Goal: Communication & Community: Share content

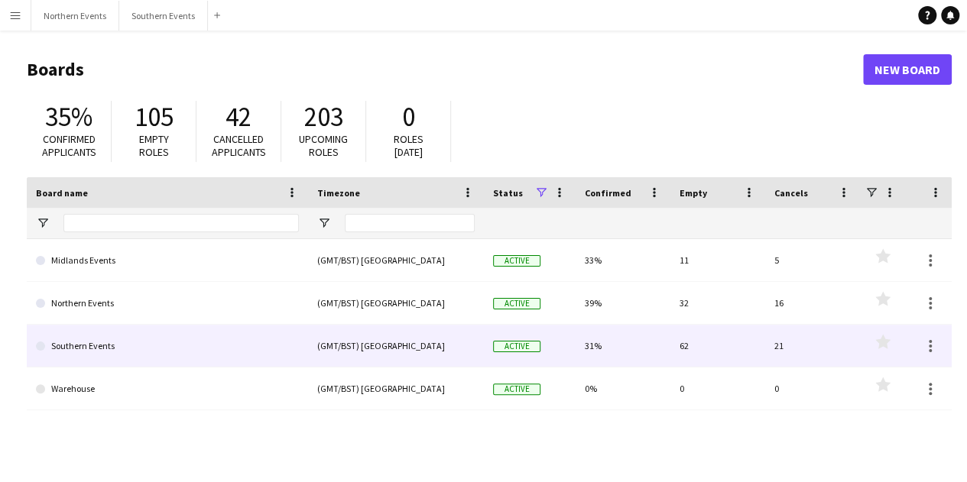
click at [261, 343] on link "Southern Events" at bounding box center [167, 346] width 263 height 43
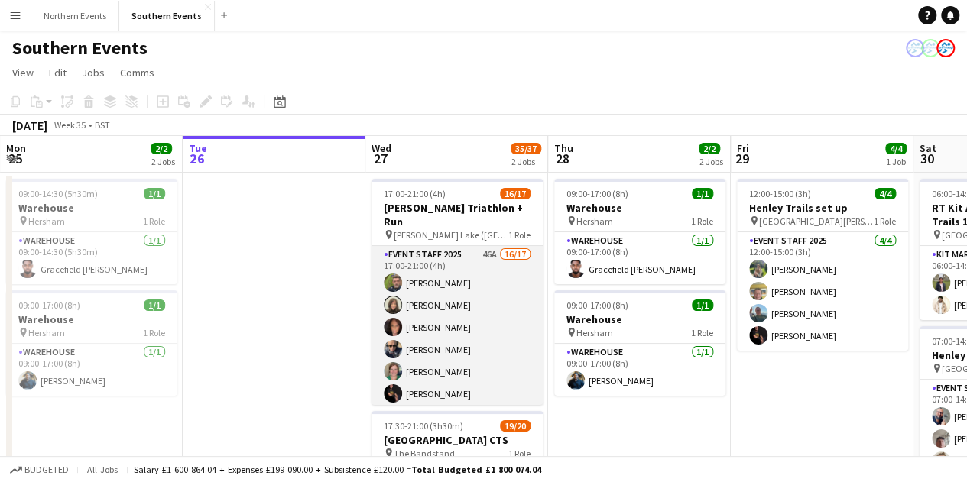
click at [486, 264] on app-card-role "Event Staff 2025 46A 16/17 17:00-21:00 (4h) [PERSON_NAME] [PERSON_NAME] [PERSON…" at bounding box center [456, 449] width 171 height 407
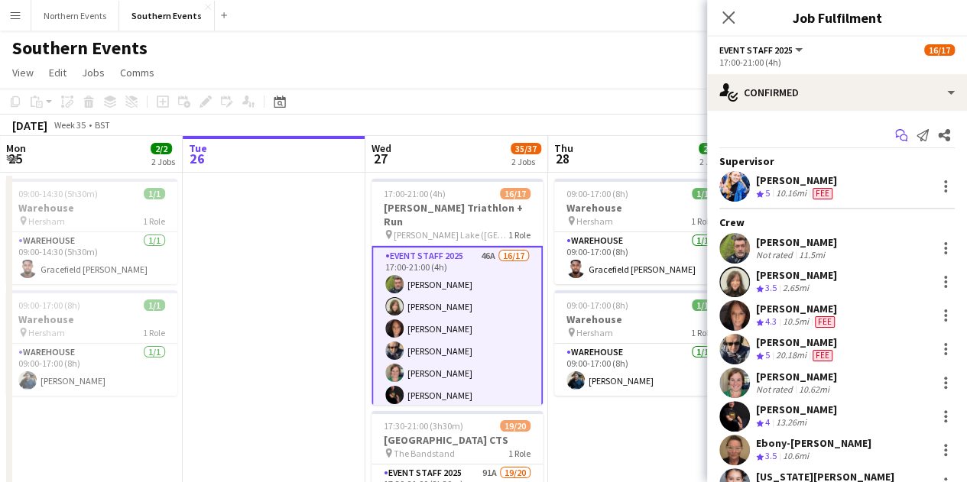
click at [895, 134] on icon "Start chat" at bounding box center [901, 135] width 12 height 12
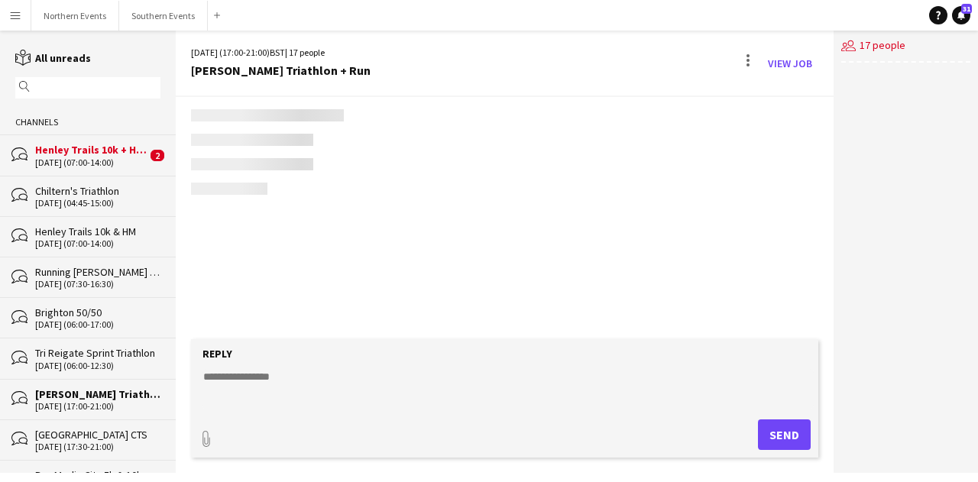
scroll to position [1729, 0]
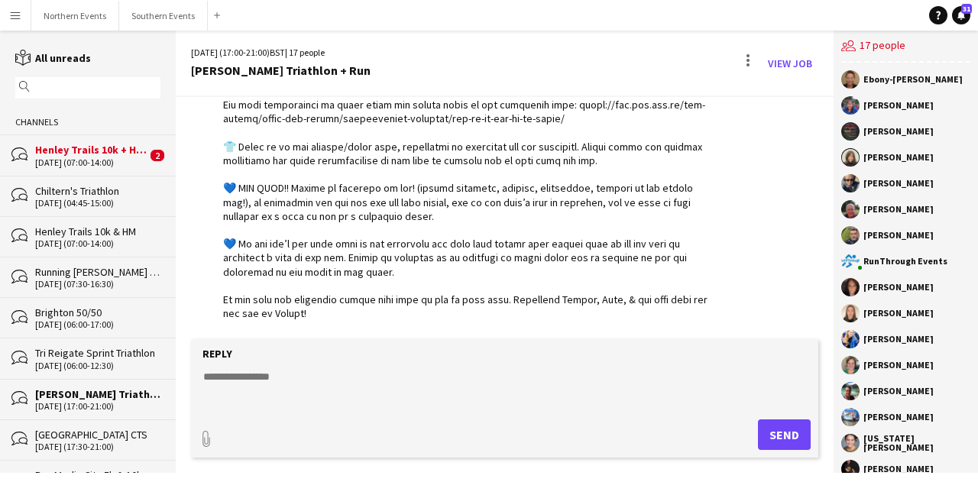
click at [390, 394] on textarea at bounding box center [508, 389] width 612 height 40
click at [366, 381] on textarea at bounding box center [508, 389] width 612 height 40
click at [253, 381] on textarea at bounding box center [508, 389] width 612 height 40
paste textarea "**********"
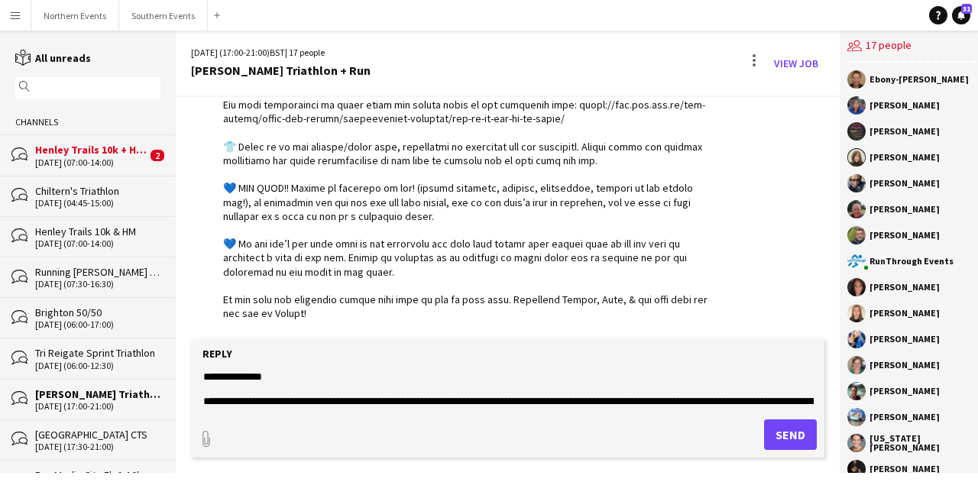
scroll to position [134, 0]
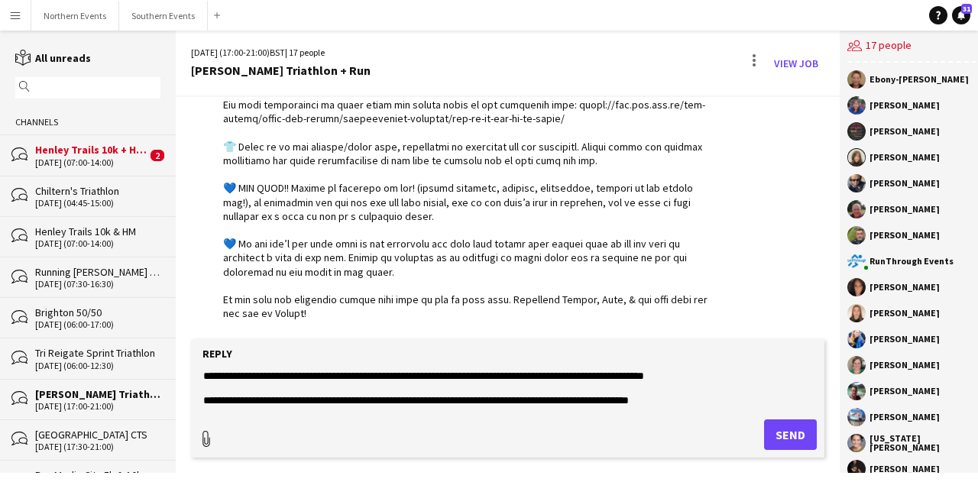
type textarea "**********"
type input "**********"
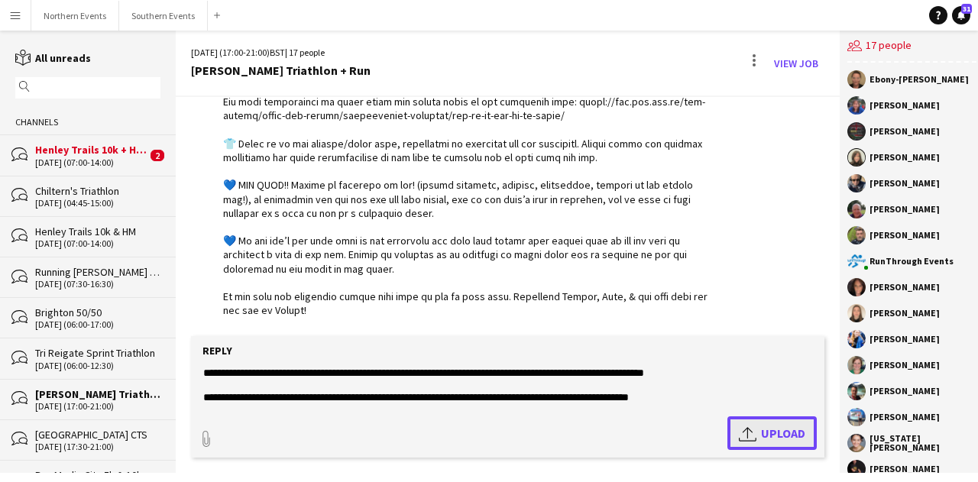
click at [739, 432] on app-icon "Upload" at bounding box center [750, 433] width 22 height 18
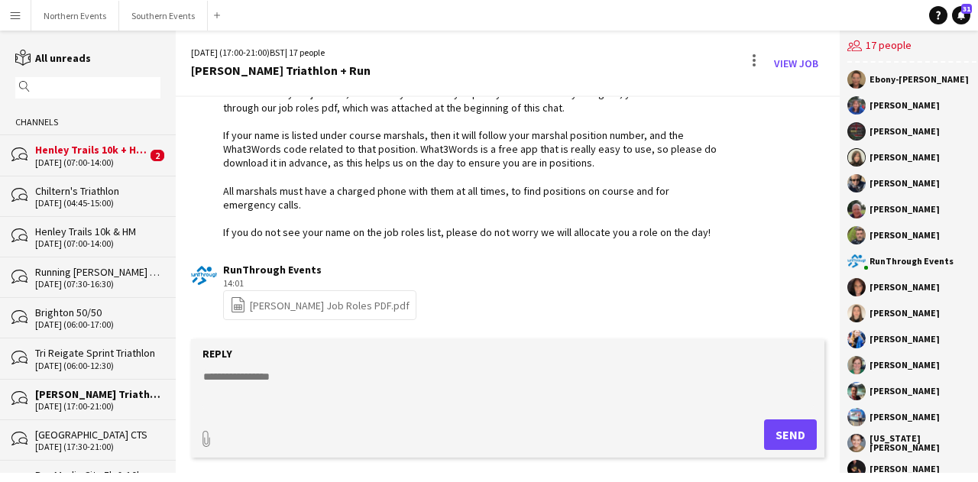
scroll to position [2108, 0]
drag, startPoint x: 368, startPoint y: 254, endPoint x: 297, endPoint y: 240, distance: 73.1
click at [297, 240] on div "Hello Everyone, Please see all job roles in the attachment PDF along with the c…" at bounding box center [472, 142] width 499 height 195
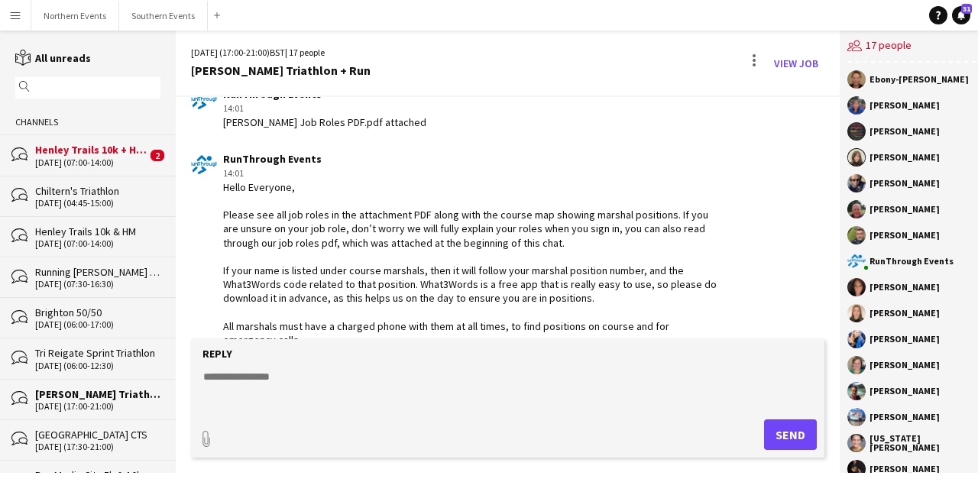
scroll to position [2119, 0]
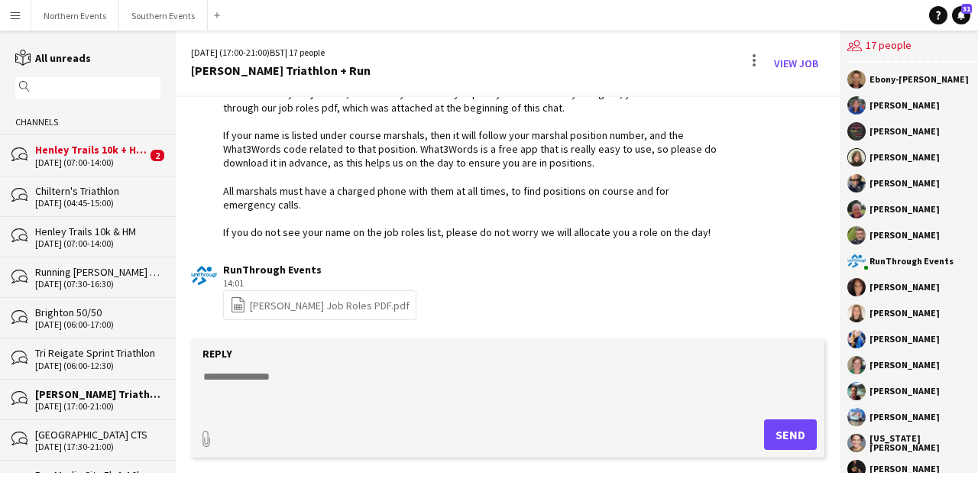
click at [290, 309] on link "file-spreadsheet [PERSON_NAME] Job Roles PDF.pdf" at bounding box center [320, 306] width 180 height 18
click at [161, 18] on button "Southern Events Close" at bounding box center [163, 16] width 89 height 30
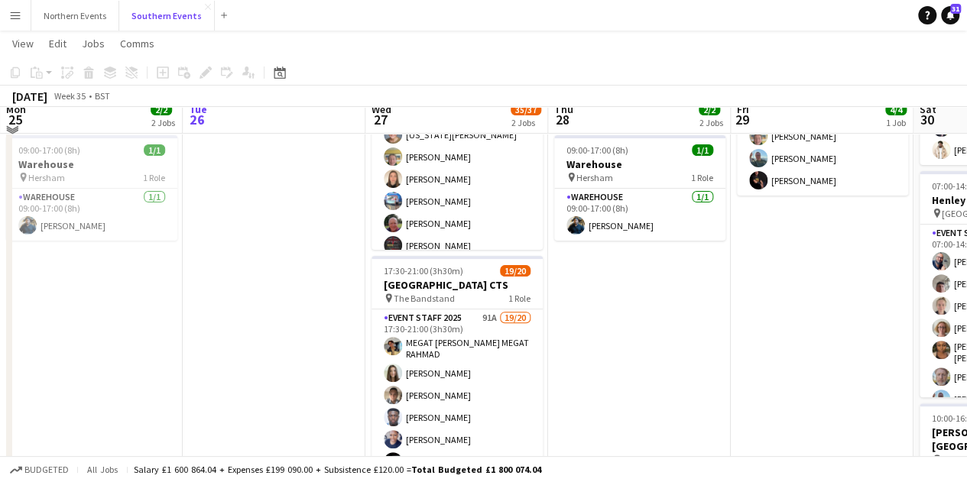
scroll to position [156, 0]
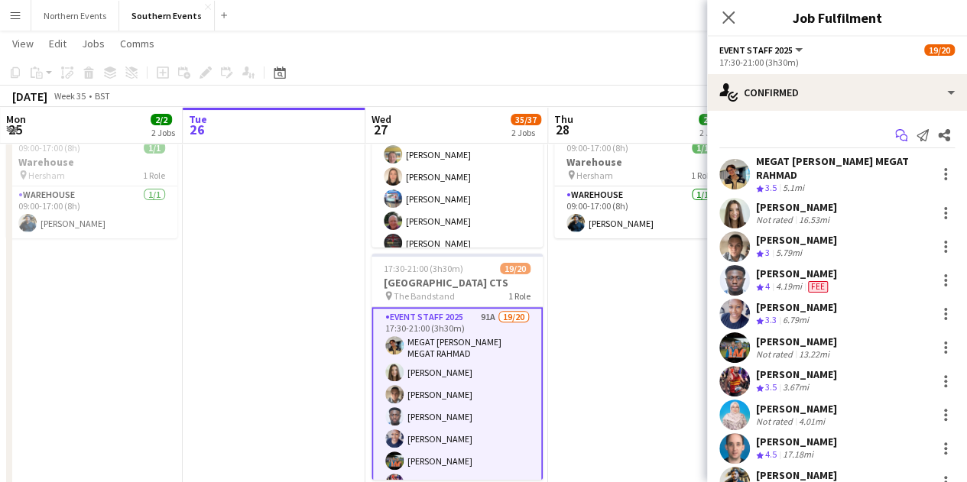
click at [895, 132] on icon "Start chat" at bounding box center [901, 135] width 12 height 12
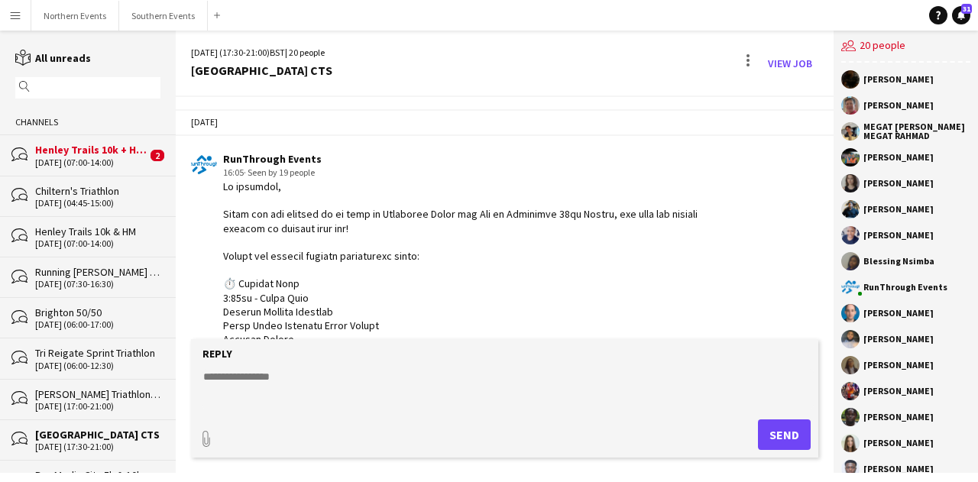
scroll to position [2464, 0]
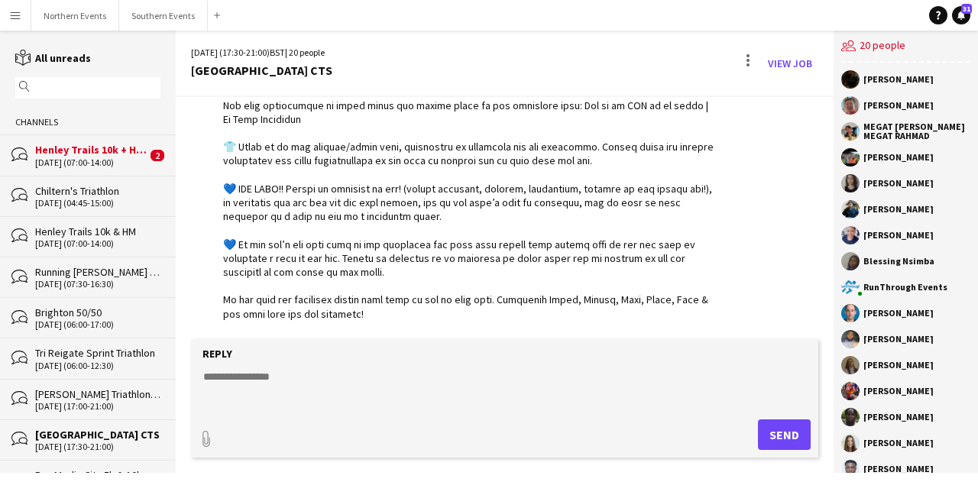
click at [348, 384] on textarea at bounding box center [508, 389] width 612 height 40
click at [300, 378] on textarea at bounding box center [508, 389] width 612 height 40
paste textarea "**********"
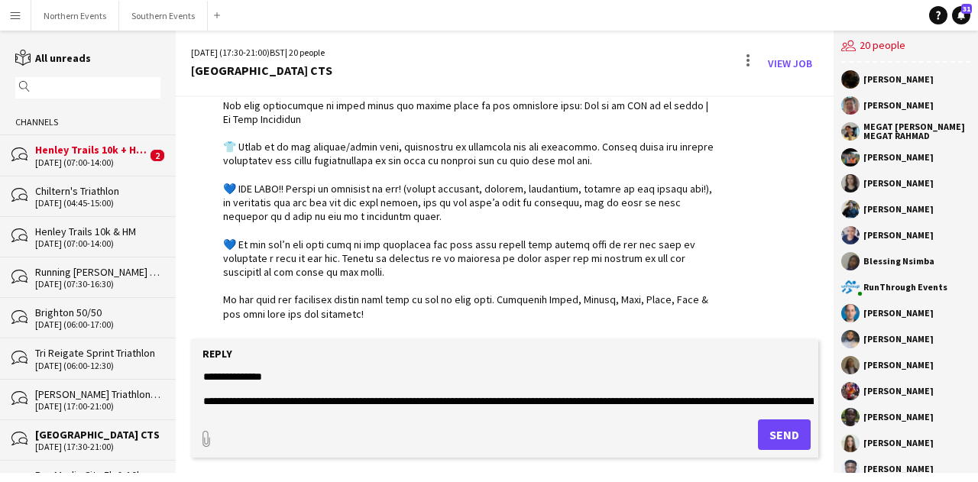
scroll to position [134, 0]
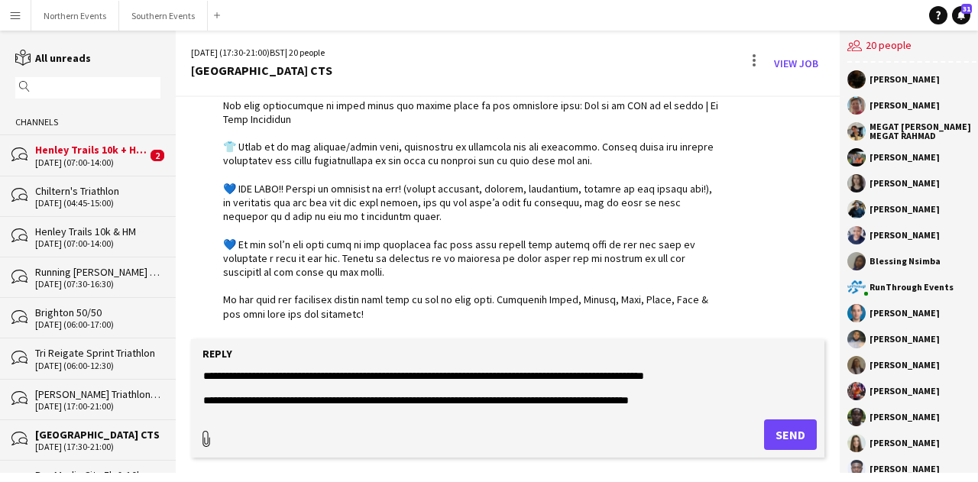
type textarea "**********"
type input "**********"
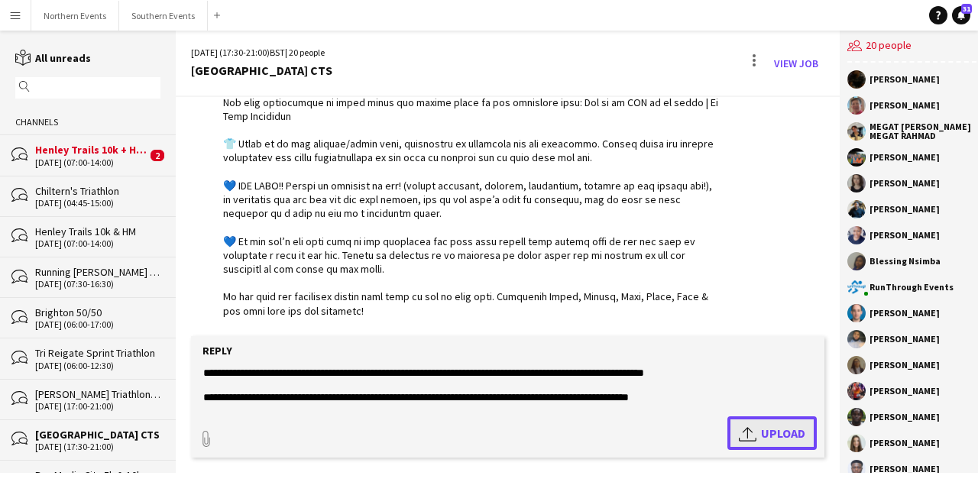
click at [761, 439] on span "Upload Upload" at bounding box center [772, 433] width 66 height 18
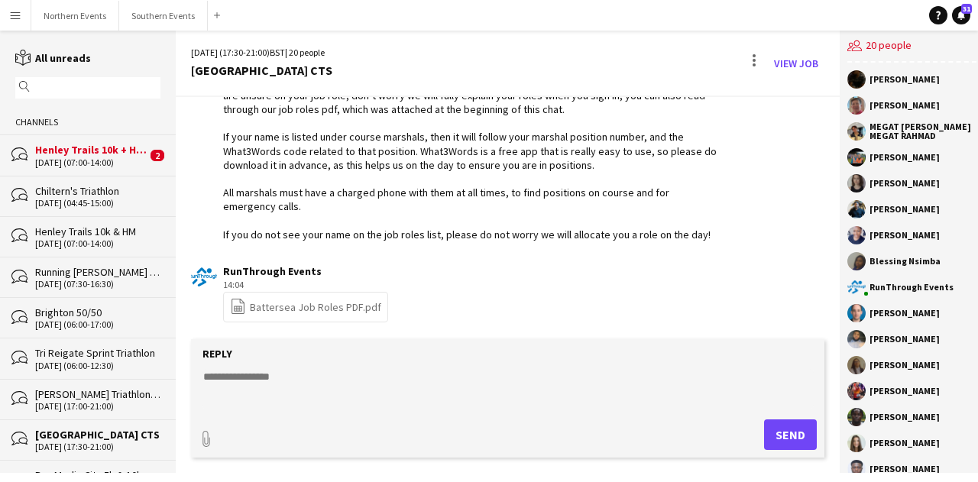
scroll to position [2855, 0]
click at [341, 310] on link "file-spreadsheet Battersea Job Roles PDF.pdf" at bounding box center [305, 306] width 151 height 18
drag, startPoint x: 307, startPoint y: 271, endPoint x: 237, endPoint y: 284, distance: 71.5
click at [237, 284] on div "14:04 · Seen by 1 person" at bounding box center [305, 284] width 165 height 14
click at [205, 277] on app-user-avatar at bounding box center [204, 276] width 26 height 26
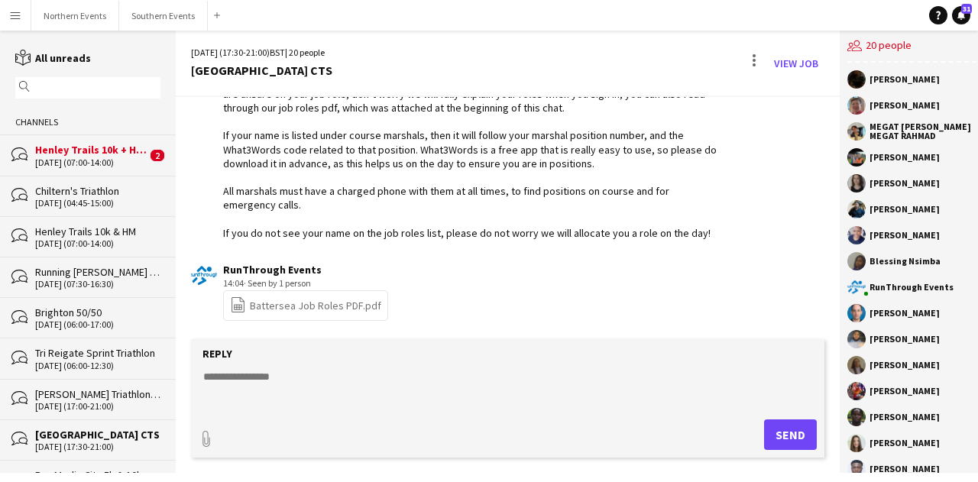
click at [753, 50] on div "[DATE] (17:30-21:00) BST | 20 people [GEOGRAPHIC_DATA] [GEOGRAPHIC_DATA] View J…" at bounding box center [508, 64] width 664 height 66
click at [752, 54] on div at bounding box center [754, 63] width 18 height 24
click at [650, 74] on div at bounding box center [489, 241] width 978 height 482
click at [350, 386] on textarea at bounding box center [508, 389] width 612 height 40
click at [312, 372] on textarea at bounding box center [508, 389] width 612 height 40
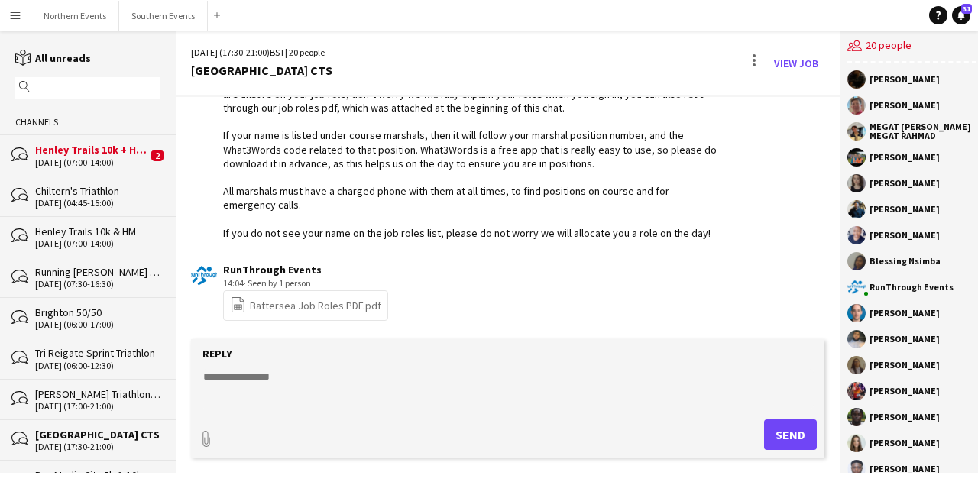
paste textarea "**********"
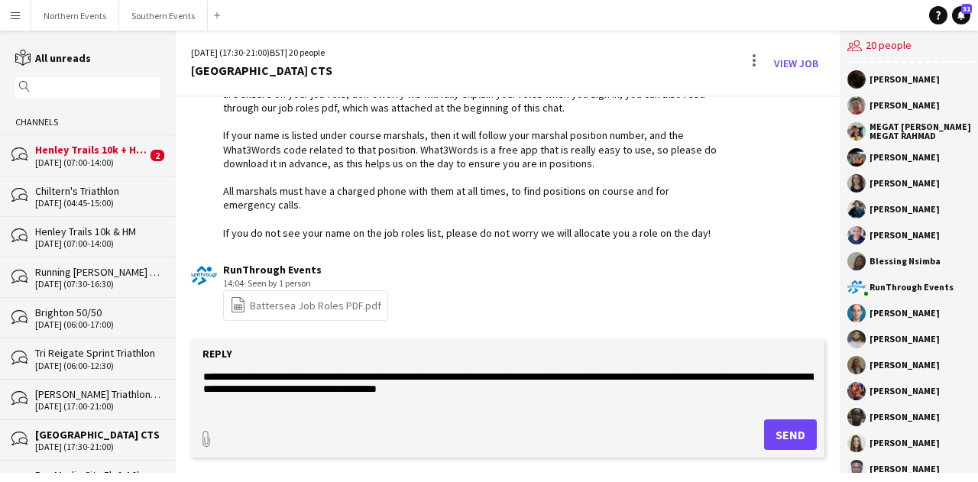
type textarea "**********"
click at [769, 435] on button "Send" at bounding box center [790, 435] width 53 height 31
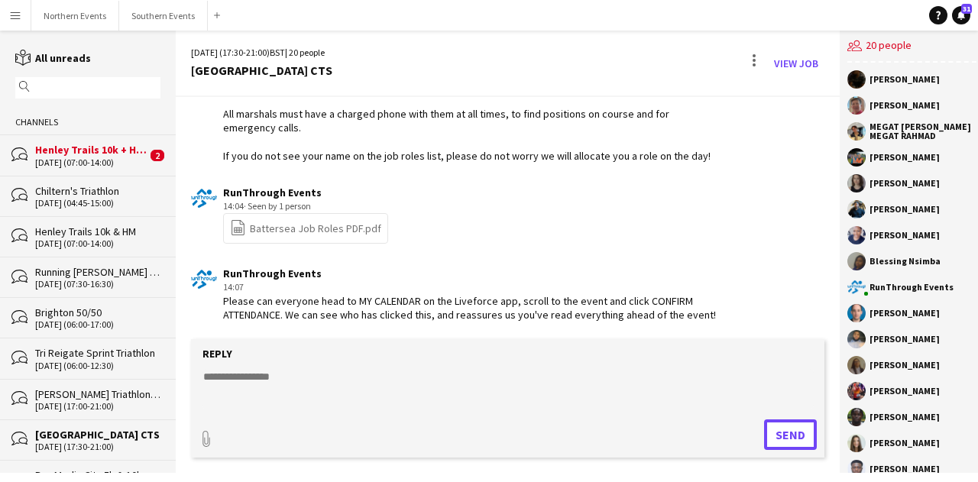
scroll to position [2934, 0]
click at [141, 22] on button "Southern Events Close" at bounding box center [163, 16] width 89 height 30
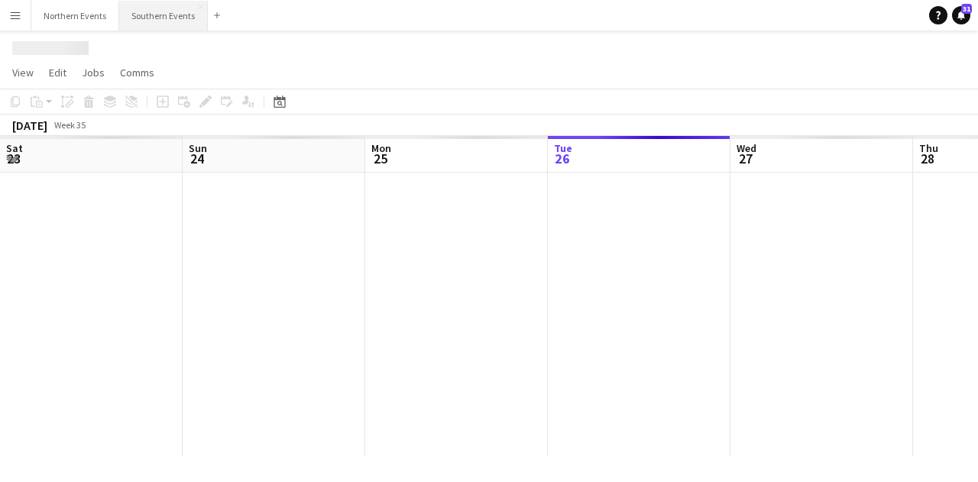
scroll to position [0, 365]
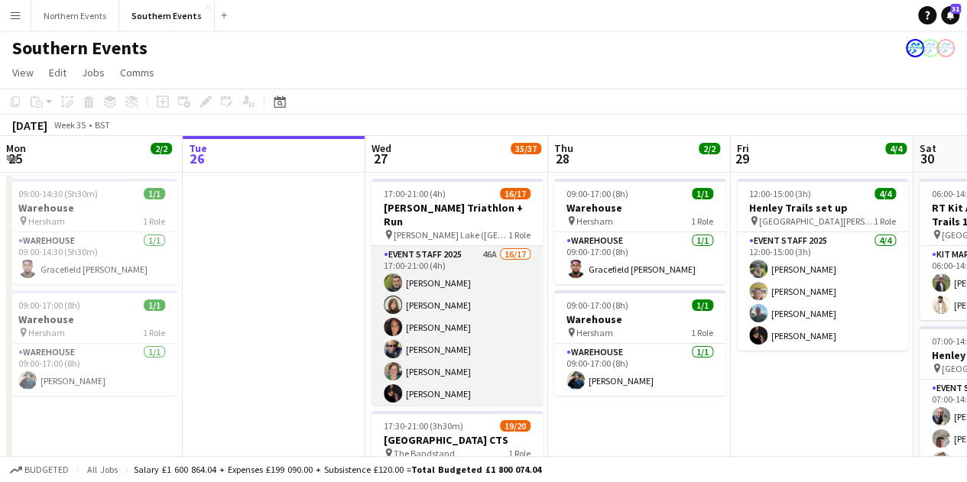
click at [468, 271] on app-card-role "Event Staff 2025 46A 16/17 17:00-21:00 (4h) [PERSON_NAME] [PERSON_NAME] [PERSON…" at bounding box center [456, 449] width 171 height 407
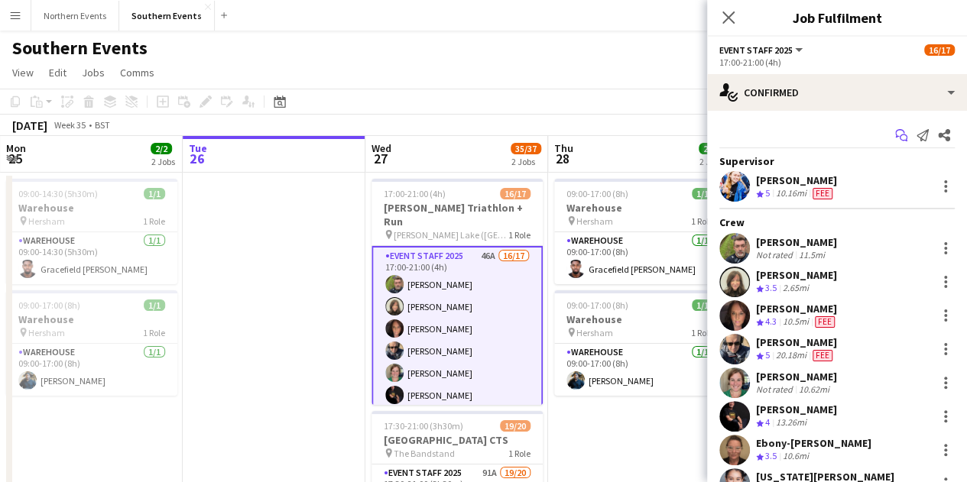
click at [899, 136] on icon at bounding box center [903, 138] width 8 height 8
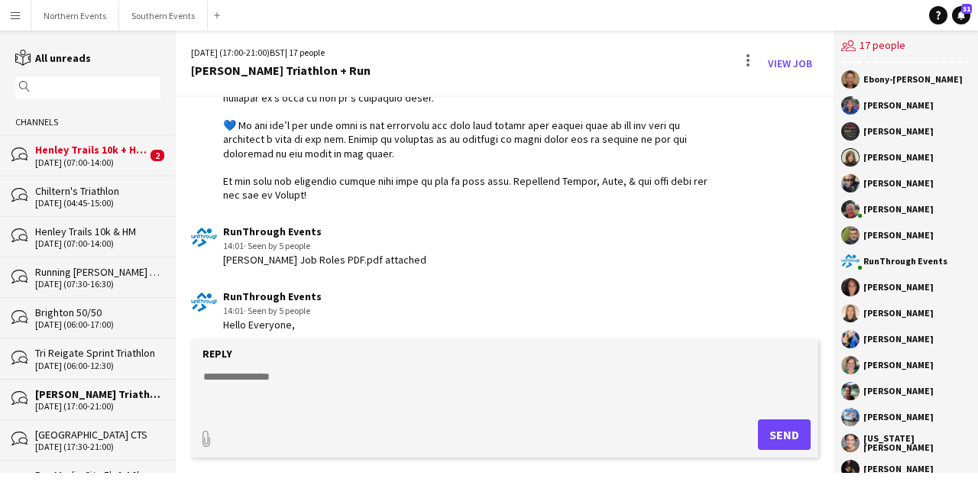
scroll to position [1797, 0]
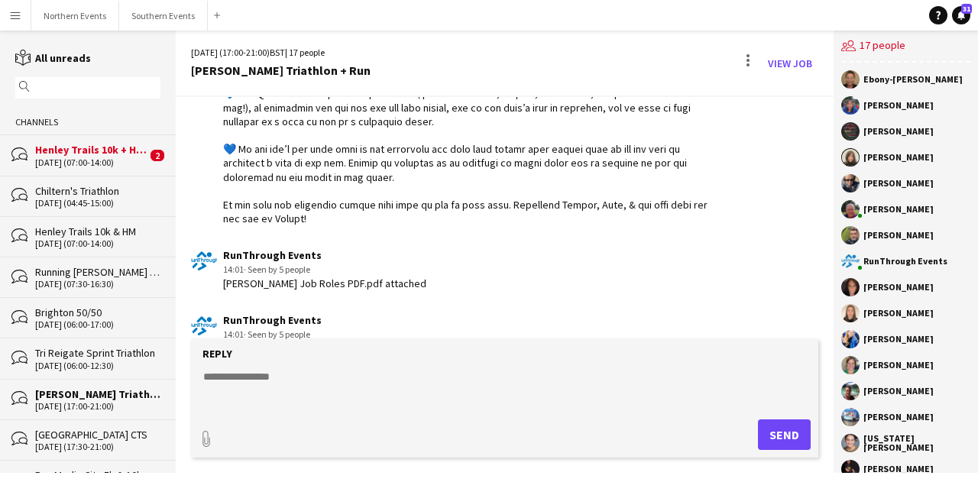
click at [264, 290] on div "[PERSON_NAME] Job Roles PDF.pdf attached" at bounding box center [324, 284] width 203 height 14
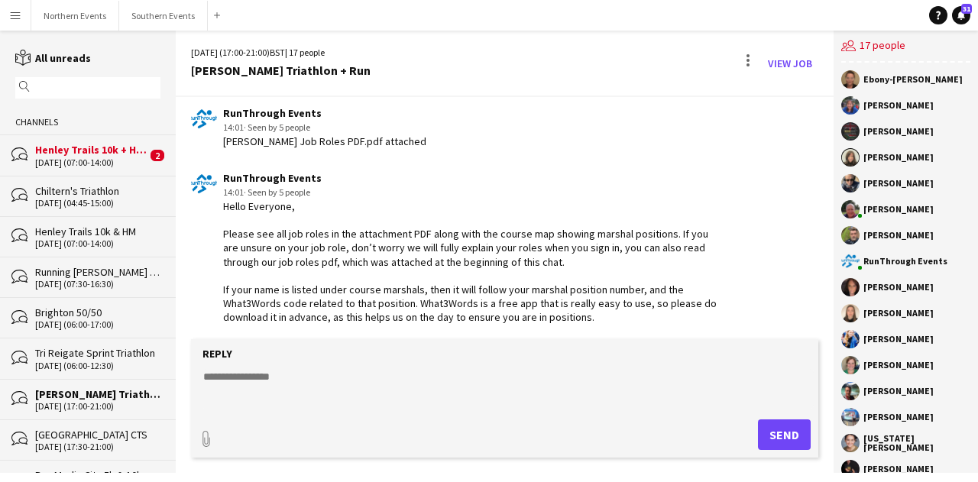
scroll to position [2119, 0]
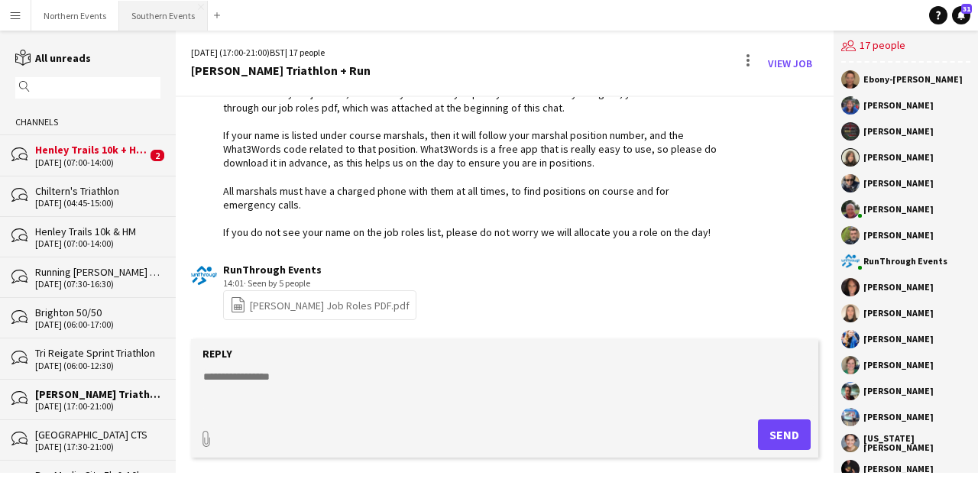
click at [149, 19] on button "Southern Events Close" at bounding box center [163, 16] width 89 height 30
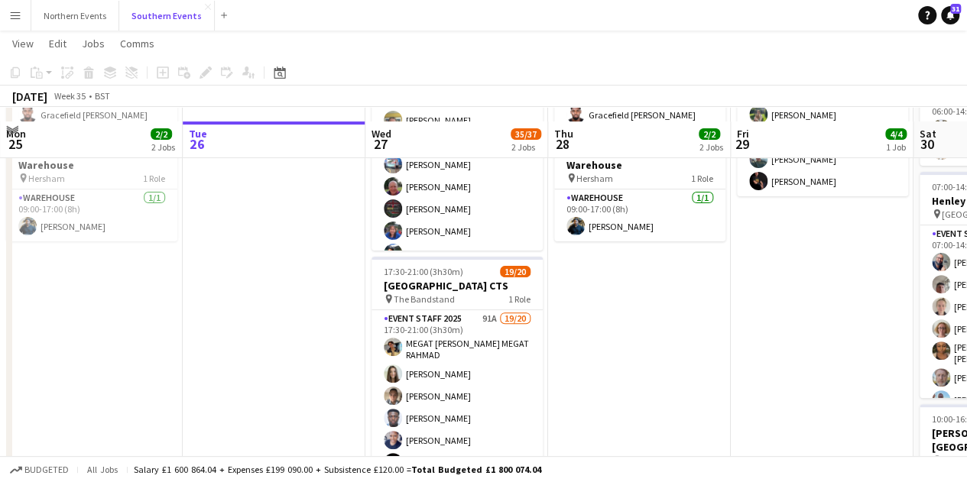
scroll to position [168, 0]
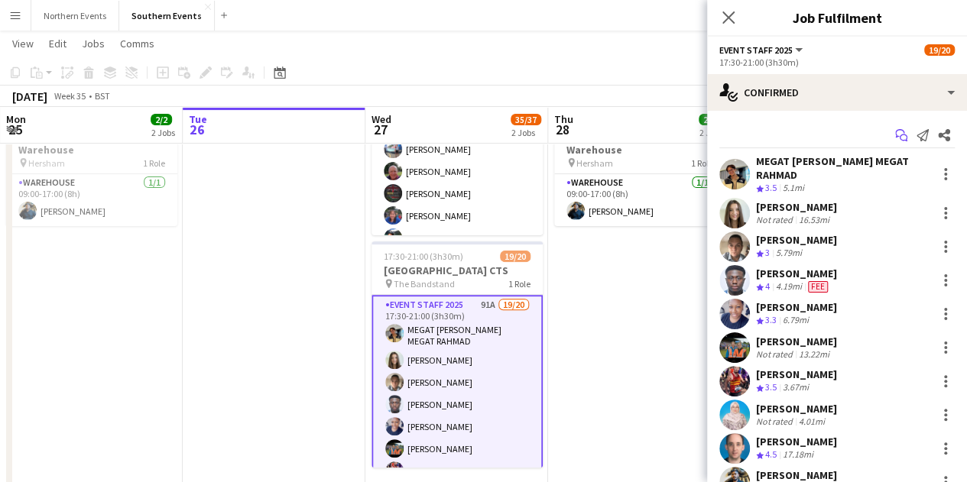
click at [890, 135] on app-icon "Start chat" at bounding box center [900, 135] width 21 height 21
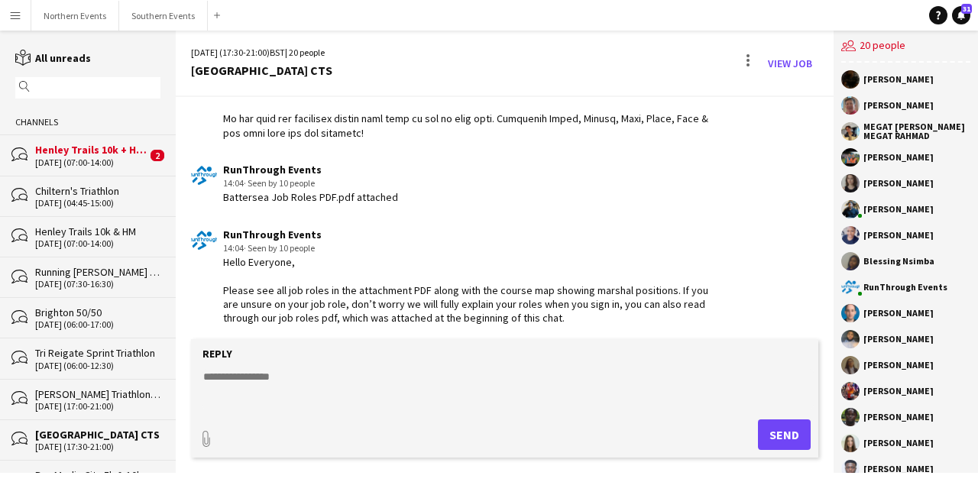
scroll to position [2934, 0]
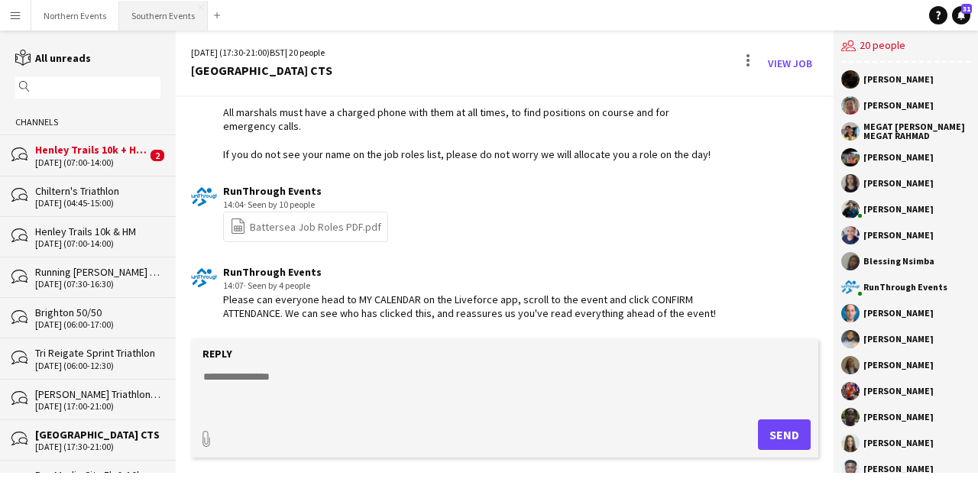
click at [131, 12] on button "Southern Events Close" at bounding box center [163, 16] width 89 height 30
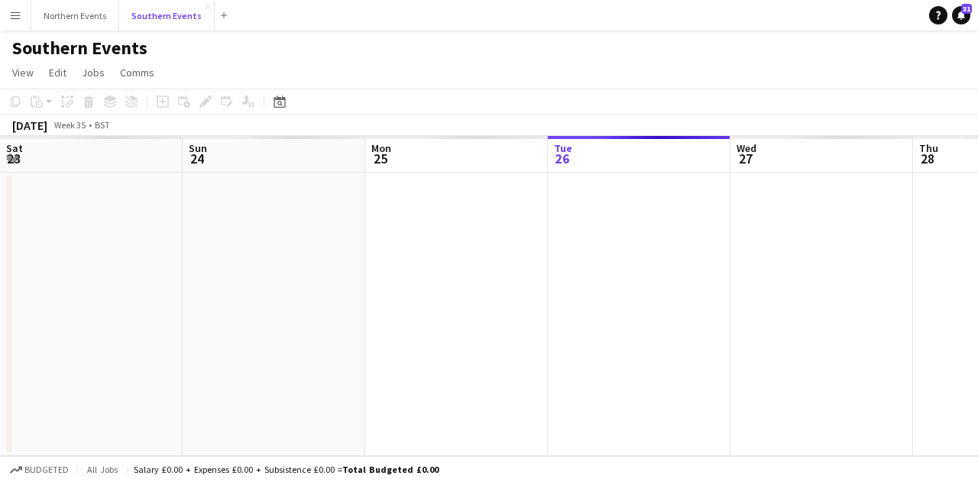
scroll to position [0, 365]
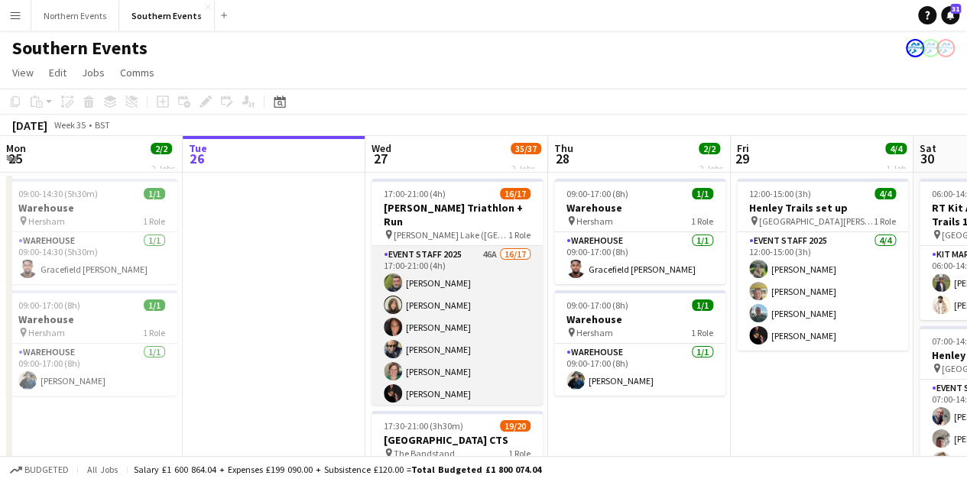
click at [460, 256] on app-card-role "Event Staff 2025 46A 16/17 17:00-21:00 (4h) [PERSON_NAME] [PERSON_NAME] [PERSON…" at bounding box center [456, 449] width 171 height 407
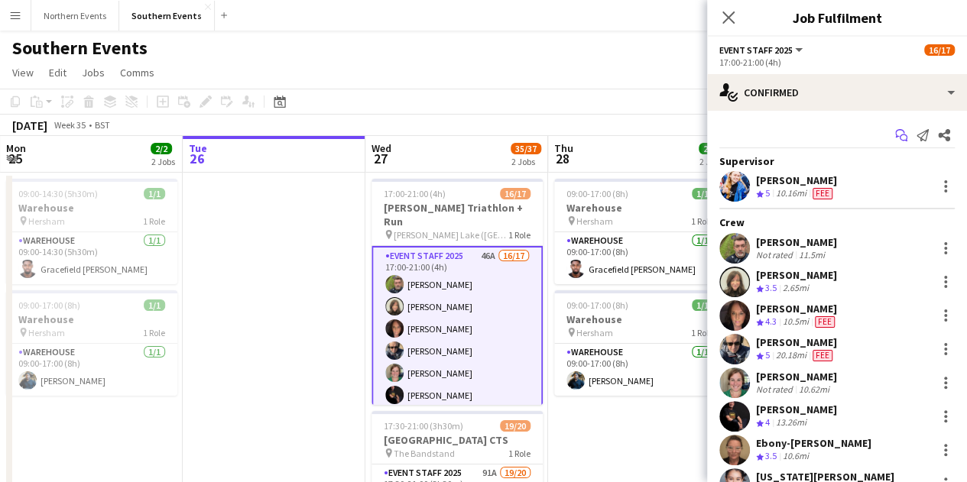
click at [899, 135] on icon at bounding box center [903, 138] width 8 height 8
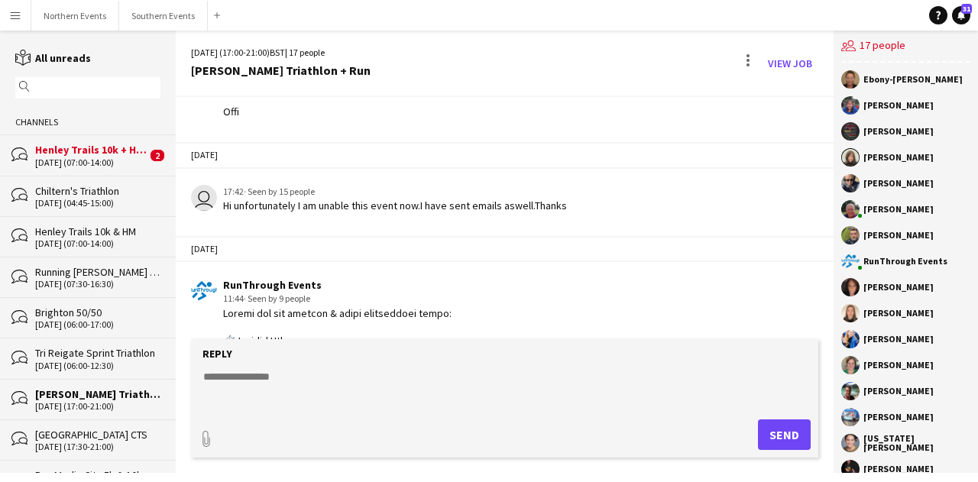
scroll to position [1032, 0]
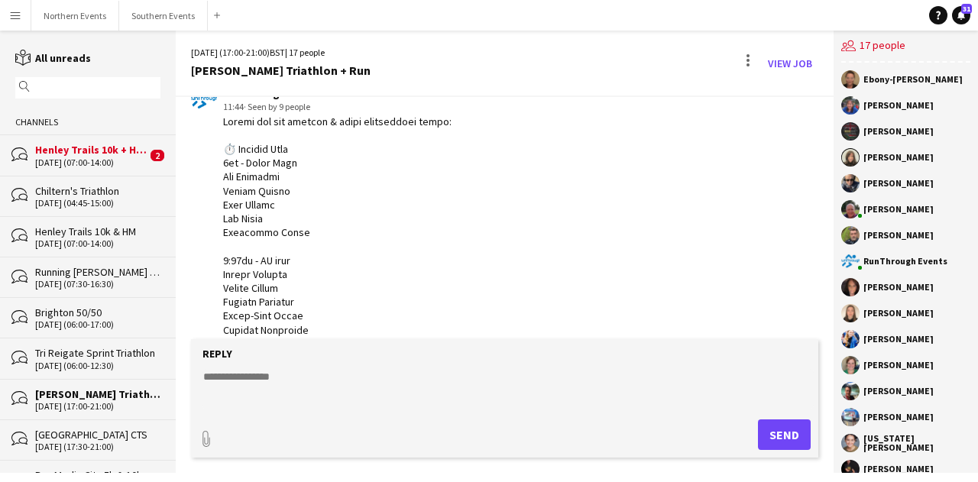
click at [292, 382] on textarea at bounding box center [508, 389] width 612 height 40
paste textarea "**********"
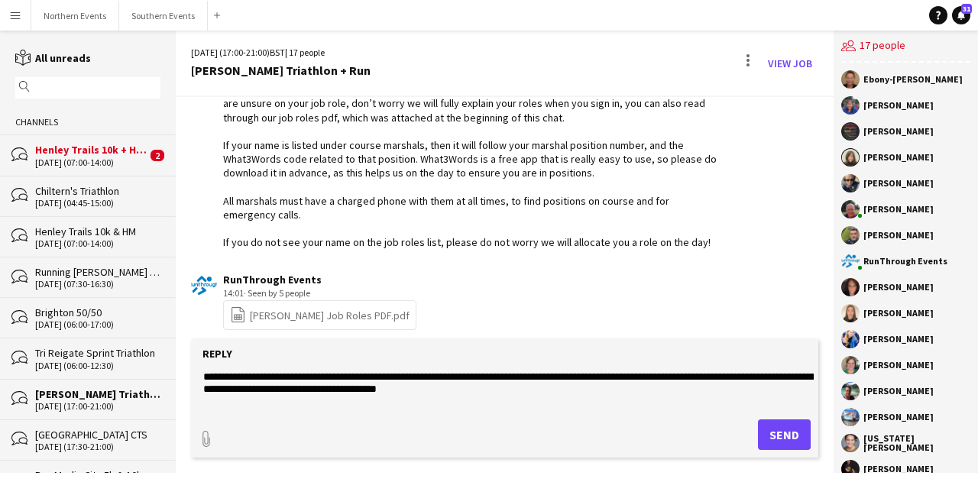
scroll to position [2119, 0]
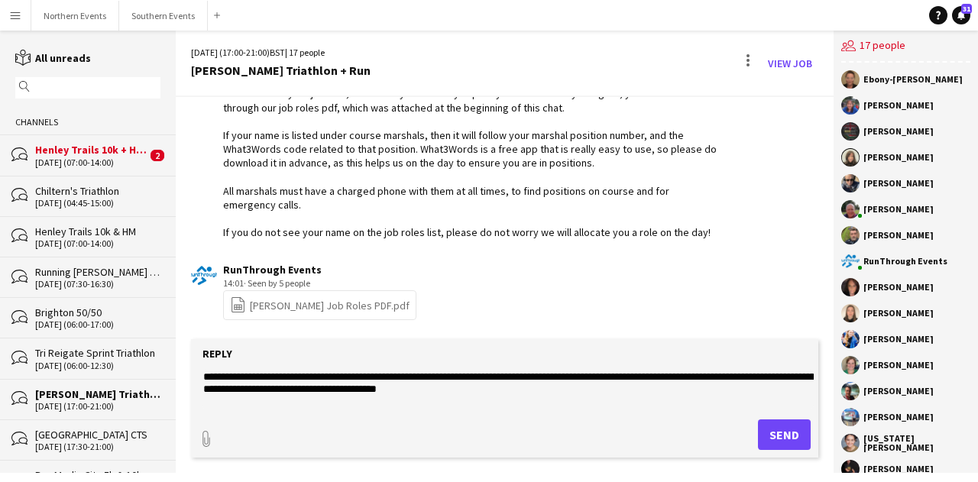
type textarea "**********"
click at [783, 439] on button "Send" at bounding box center [784, 435] width 53 height 31
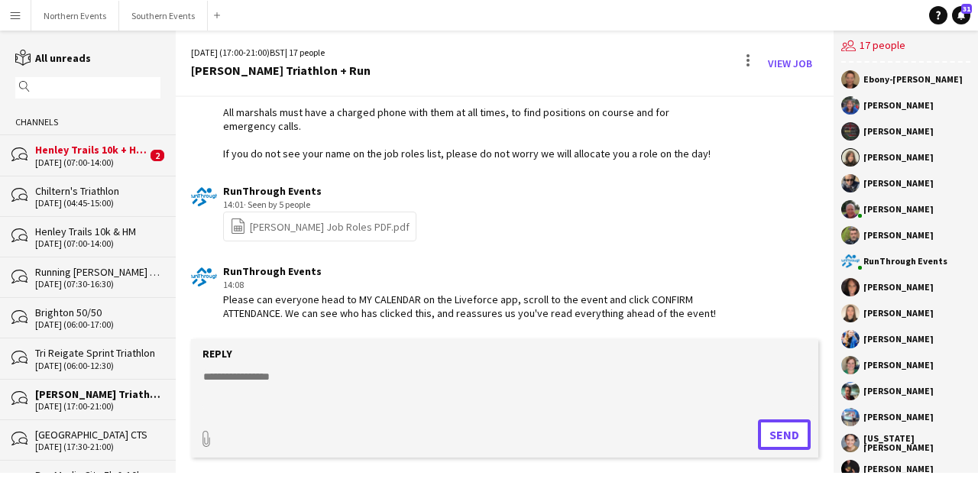
scroll to position [2198, 0]
click at [319, 228] on link "file-spreadsheet [PERSON_NAME] Job Roles PDF.pdf" at bounding box center [320, 227] width 180 height 18
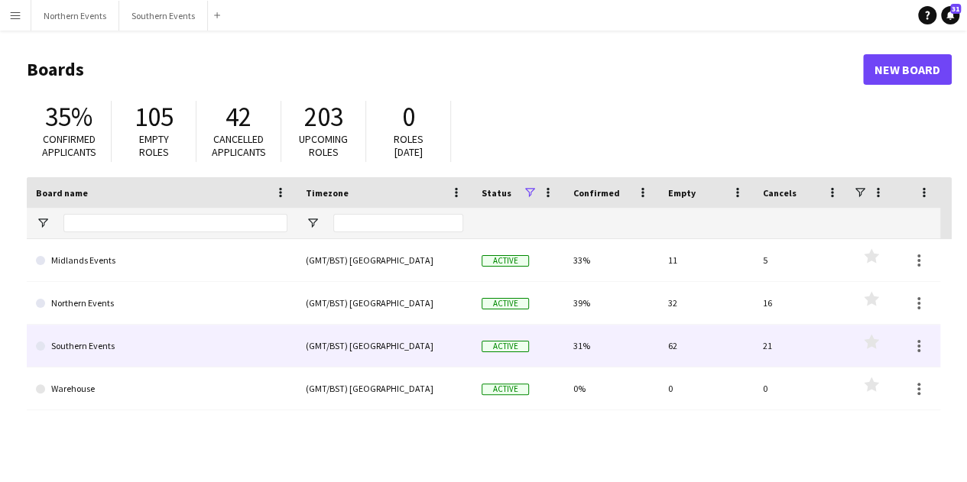
click at [117, 355] on link "Southern Events" at bounding box center [161, 346] width 251 height 43
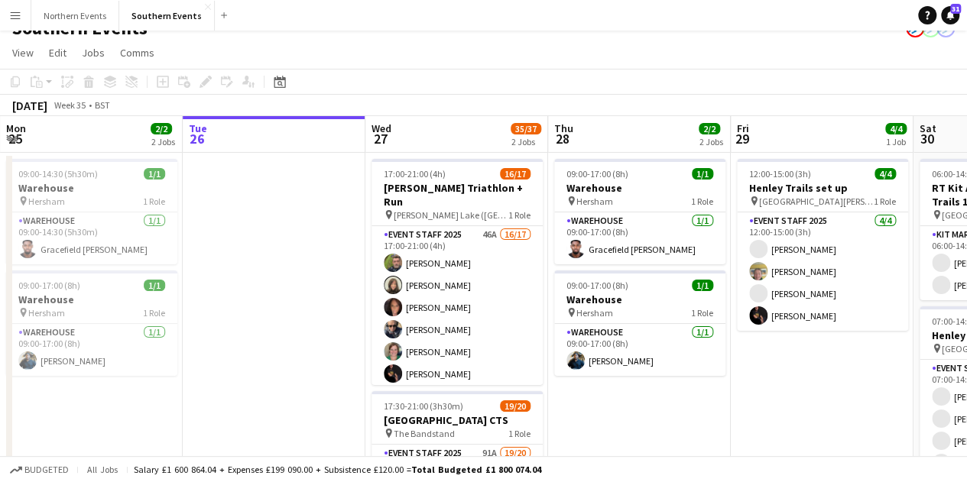
scroll to position [19, 0]
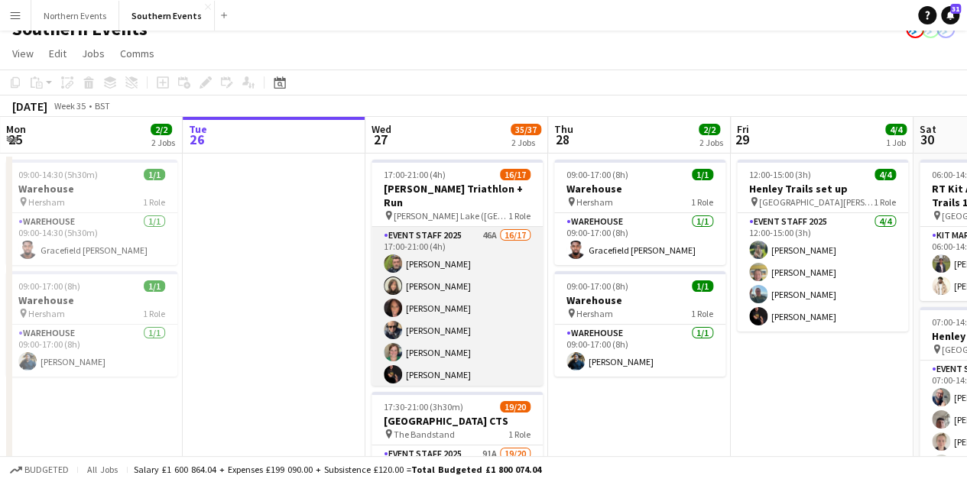
click at [443, 288] on app-card-role "Event Staff 2025 46A 16/17 17:00-21:00 (4h) [PERSON_NAME] [PERSON_NAME] [PERSON…" at bounding box center [456, 430] width 171 height 407
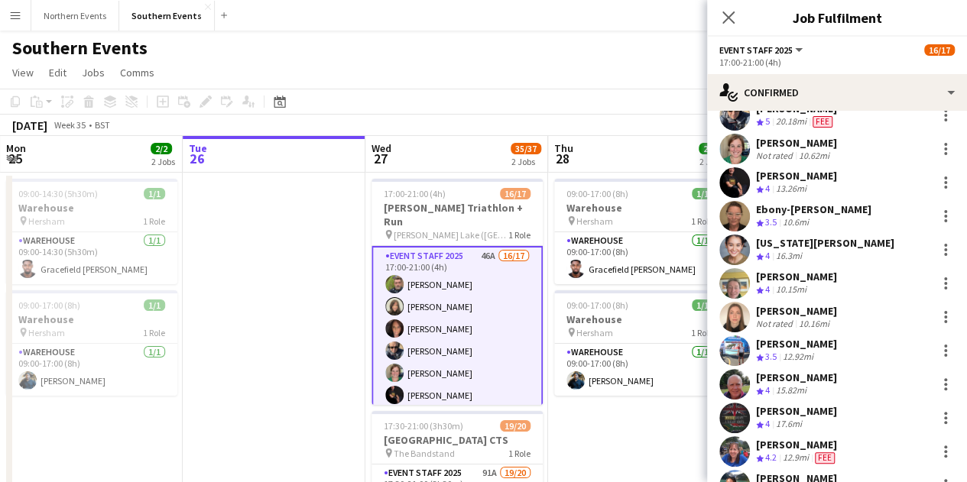
scroll to position [0, 0]
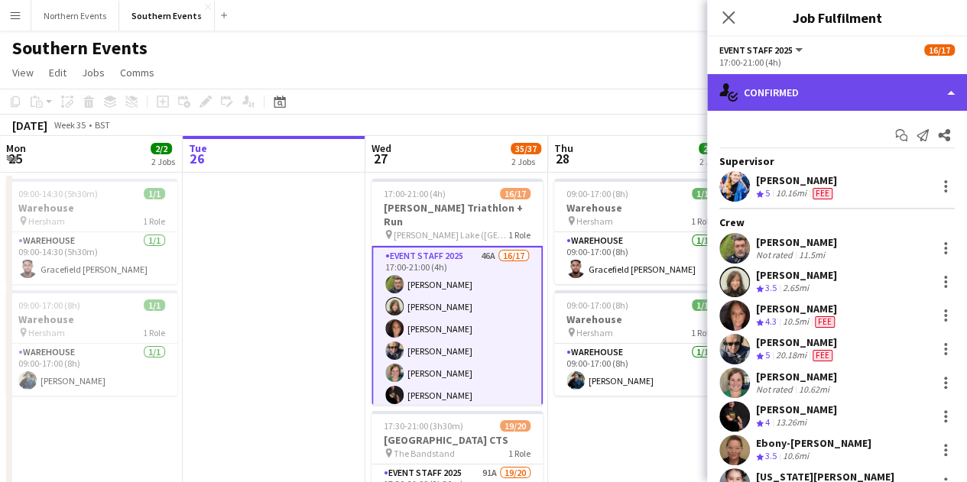
click at [688, 96] on div "single-neutral-actions-check-2 Confirmed" at bounding box center [837, 92] width 260 height 37
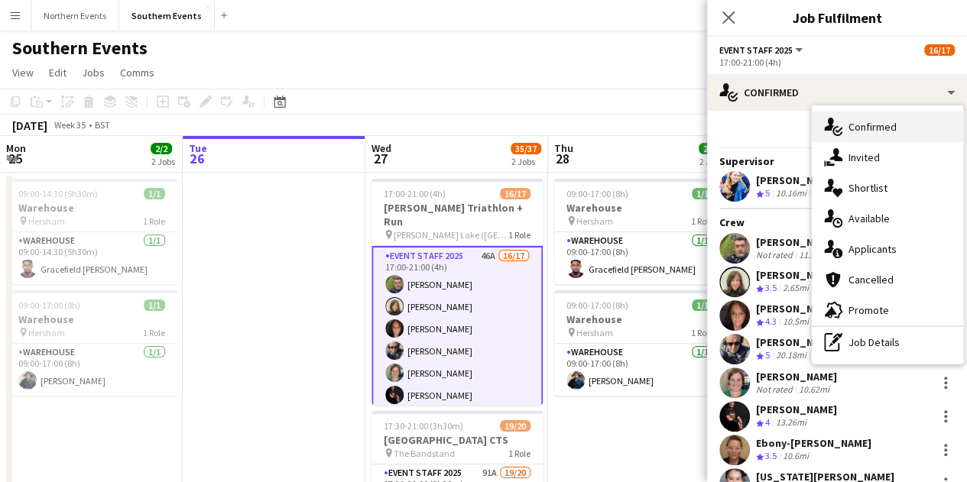
click at [688, 121] on icon at bounding box center [829, 124] width 10 height 13
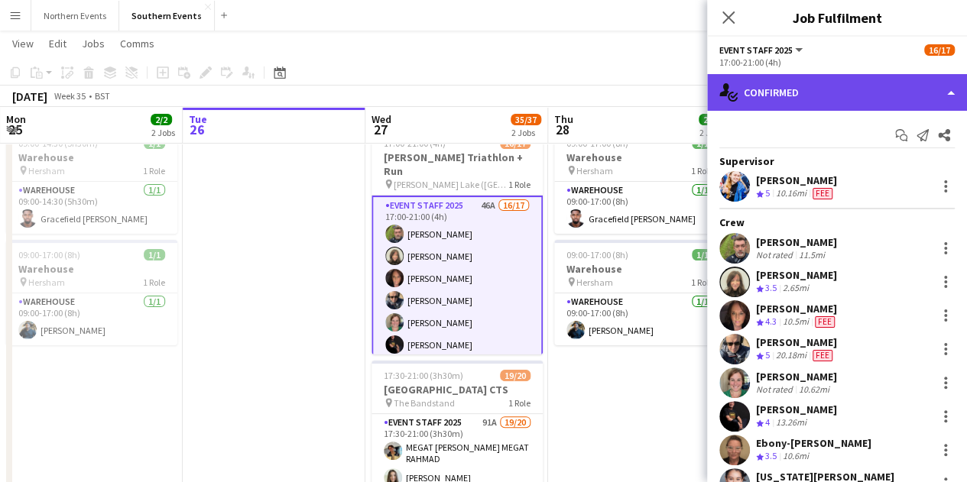
click at [688, 99] on div "single-neutral-actions-check-2 Confirmed" at bounding box center [837, 92] width 260 height 37
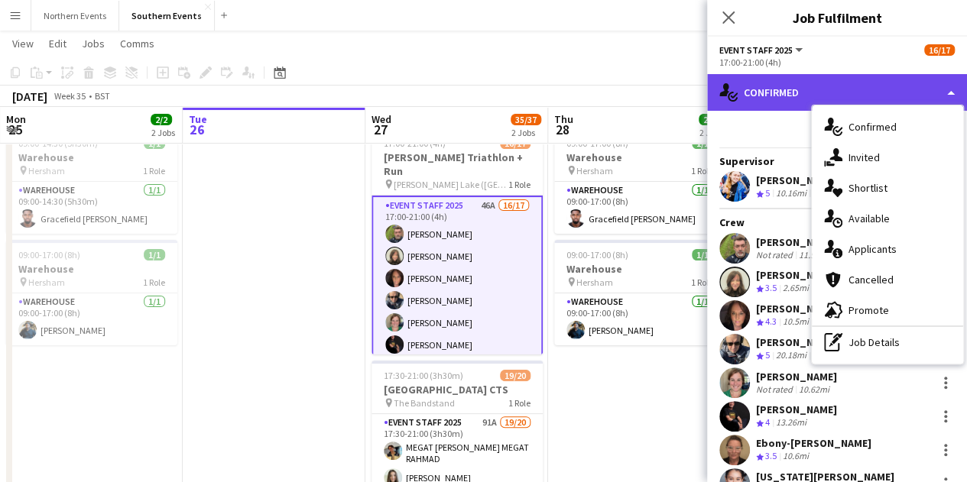
click at [688, 98] on div "single-neutral-actions-check-2 Confirmed" at bounding box center [837, 92] width 260 height 37
click at [688, 96] on div "single-neutral-actions-check-2 Confirmed" at bounding box center [837, 92] width 260 height 37
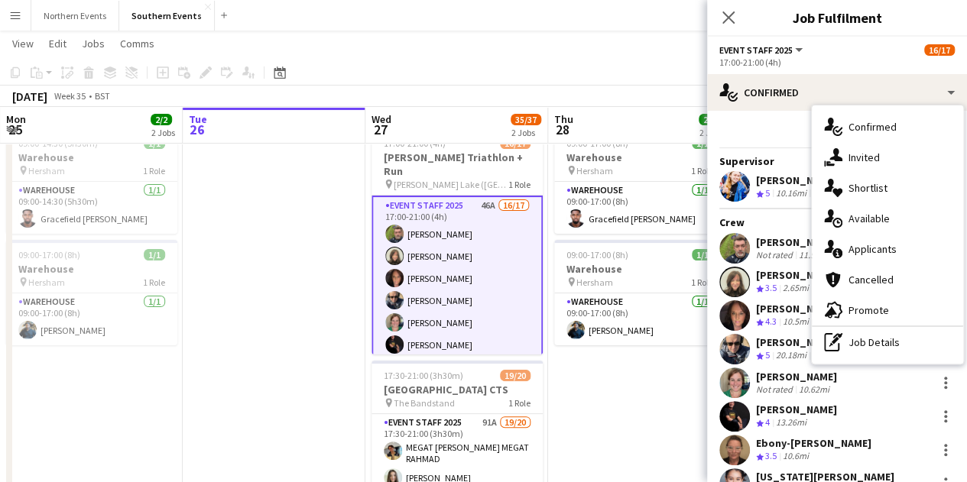
click at [688, 133] on div "Start chat Send notification Share" at bounding box center [836, 135] width 235 height 25
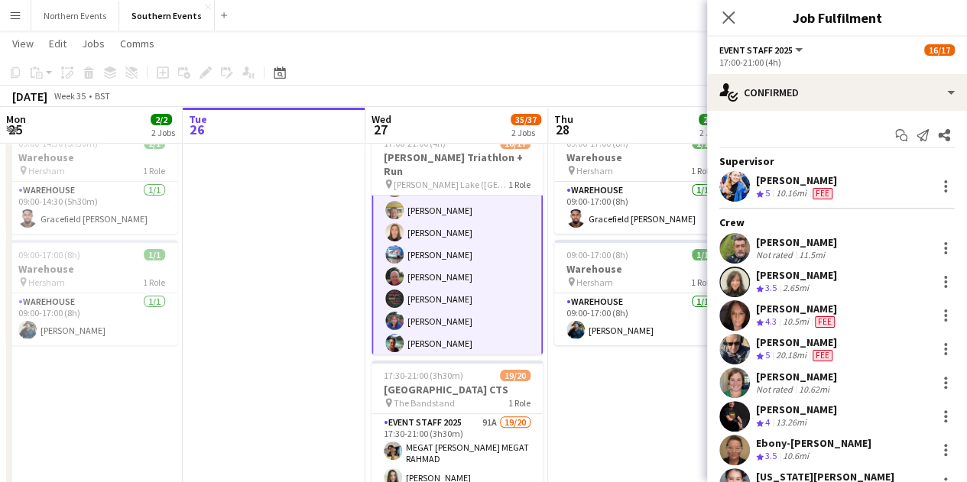
scroll to position [236, 0]
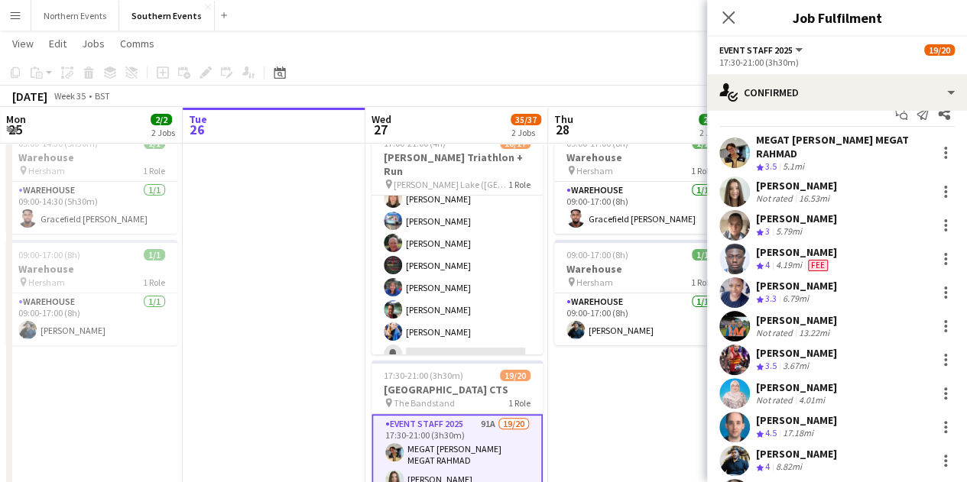
scroll to position [0, 0]
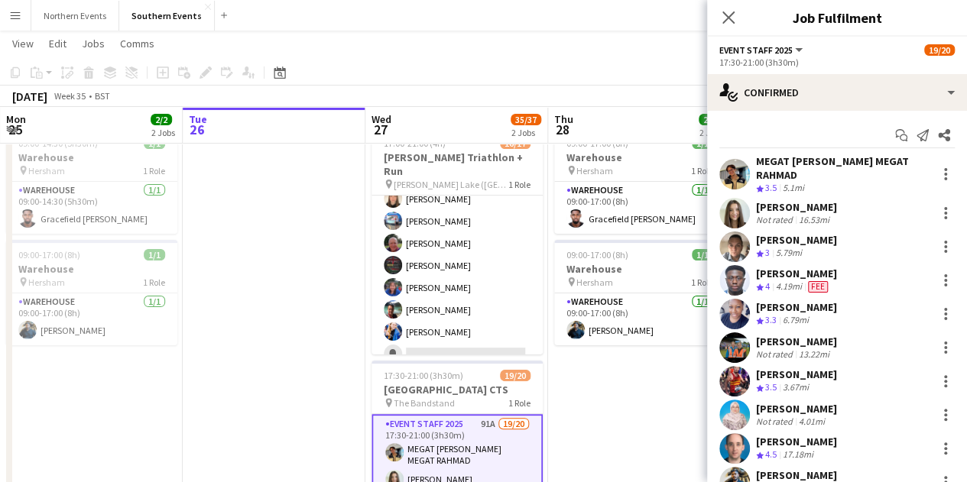
click at [631, 404] on app-date-cell "09:00-17:00 (8h) 1/1 Warehouse pin Hersham 1 Role Warehouse 1/1 09:00-17:00 (8h…" at bounding box center [639, 444] width 183 height 644
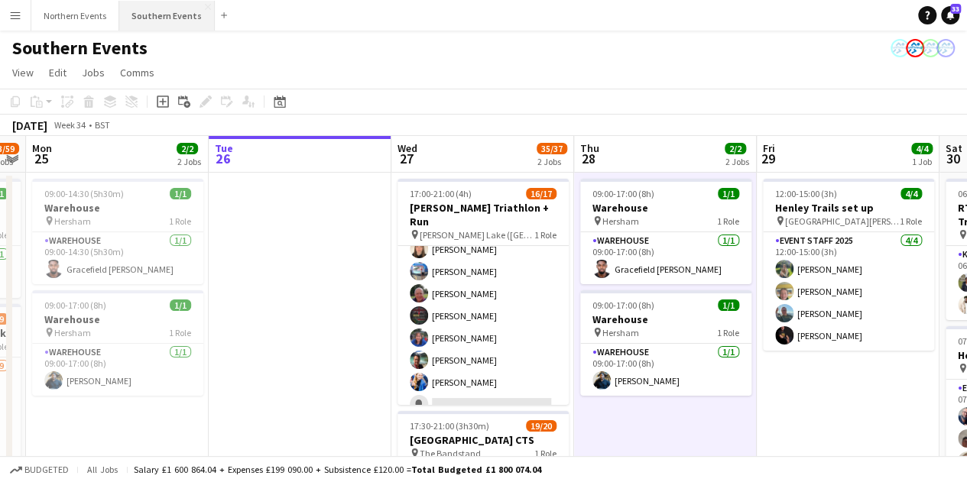
click at [148, 22] on button "Southern Events Close" at bounding box center [167, 16] width 96 height 30
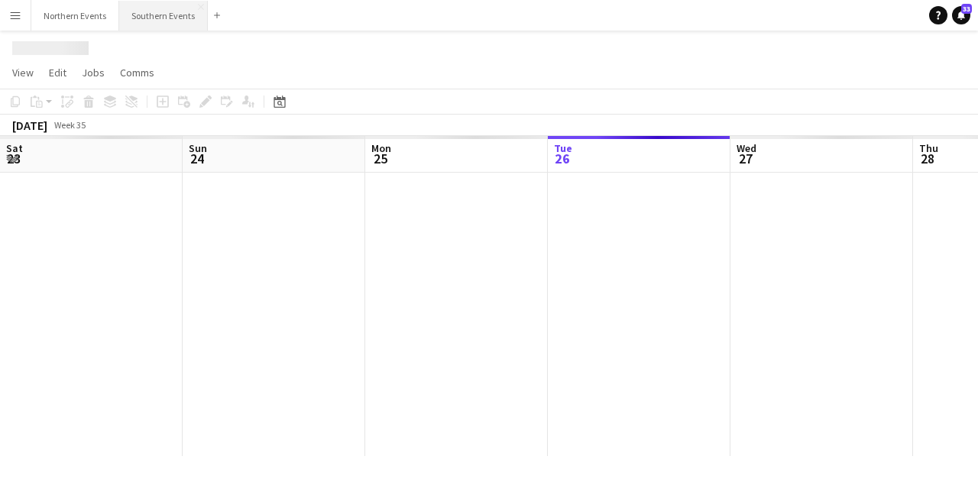
scroll to position [0, 365]
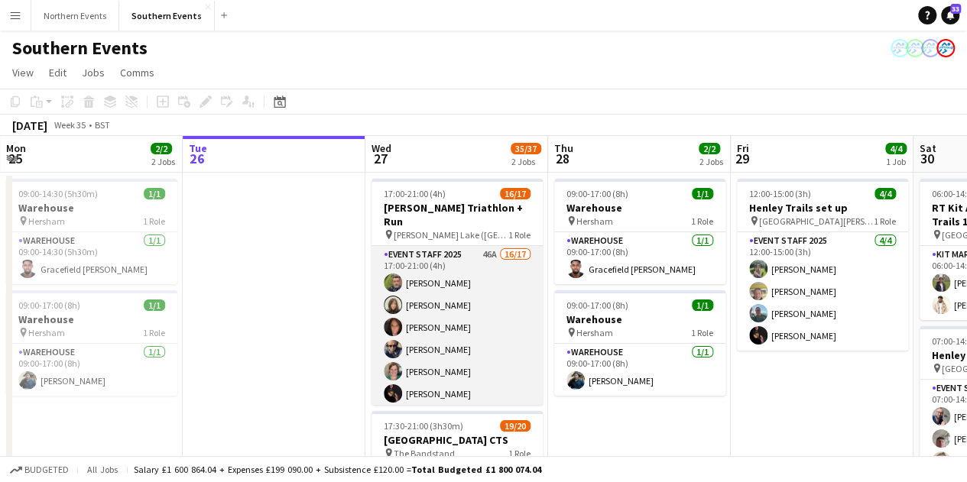
click at [465, 254] on app-card-role "Event Staff 2025 46A 16/17 17:00-21:00 (4h) [PERSON_NAME] [PERSON_NAME] [PERSON…" at bounding box center [456, 449] width 171 height 407
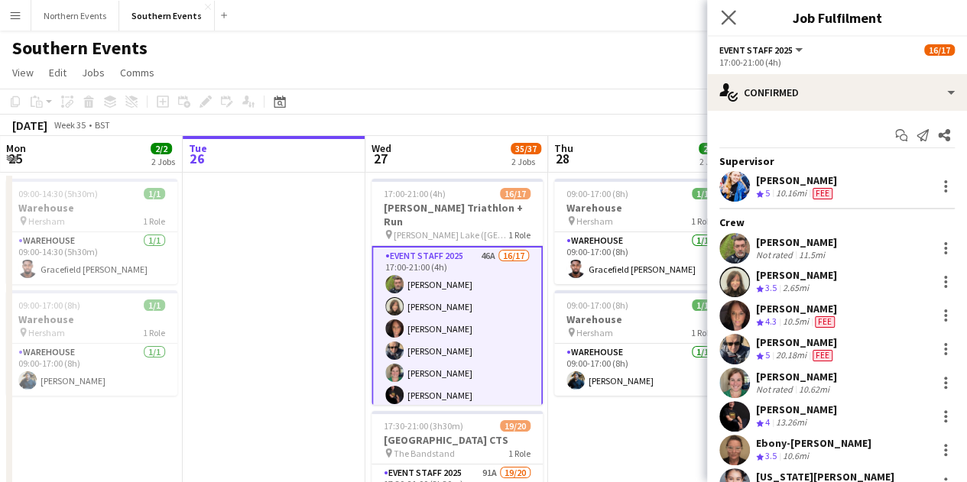
click at [688, 15] on app-icon "Close pop-in" at bounding box center [729, 18] width 22 height 22
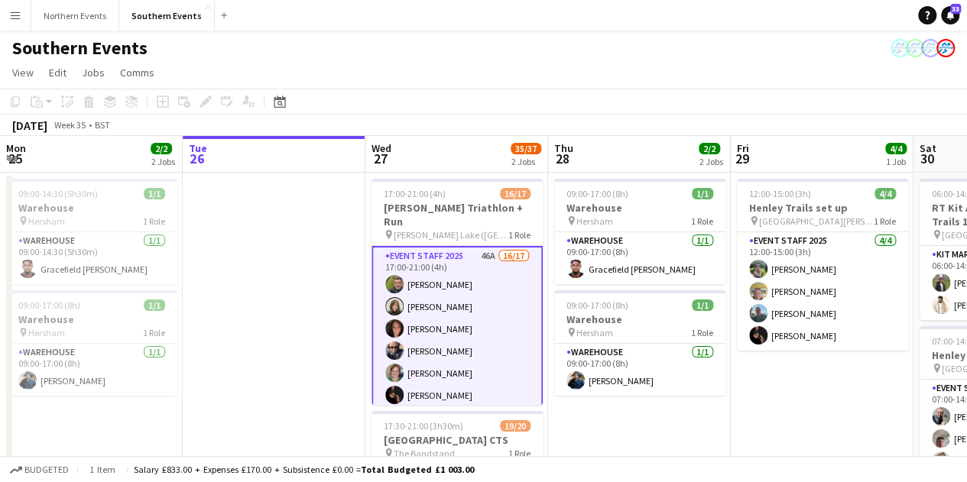
click at [8, 18] on button "Menu" at bounding box center [15, 15] width 31 height 31
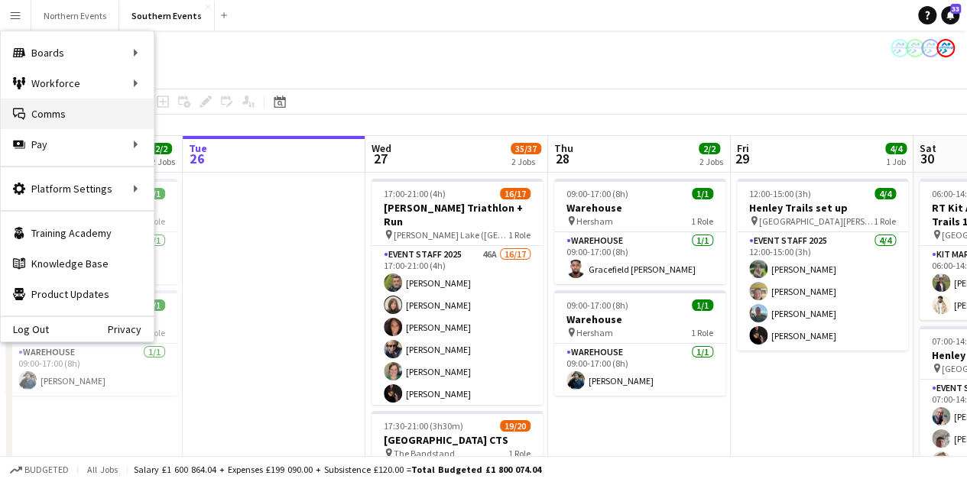
click at [103, 120] on link "Comms Comms" at bounding box center [77, 114] width 153 height 31
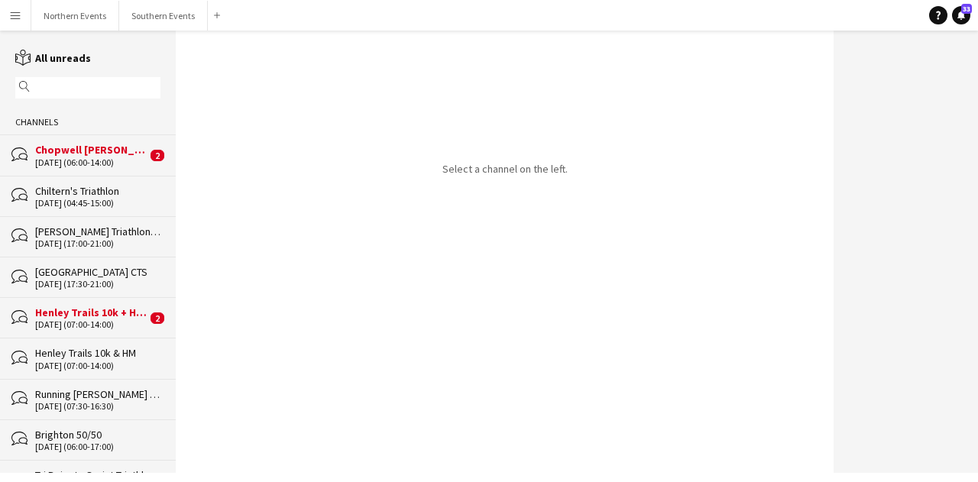
click at [52, 60] on link "reading All unreads" at bounding box center [53, 58] width 76 height 14
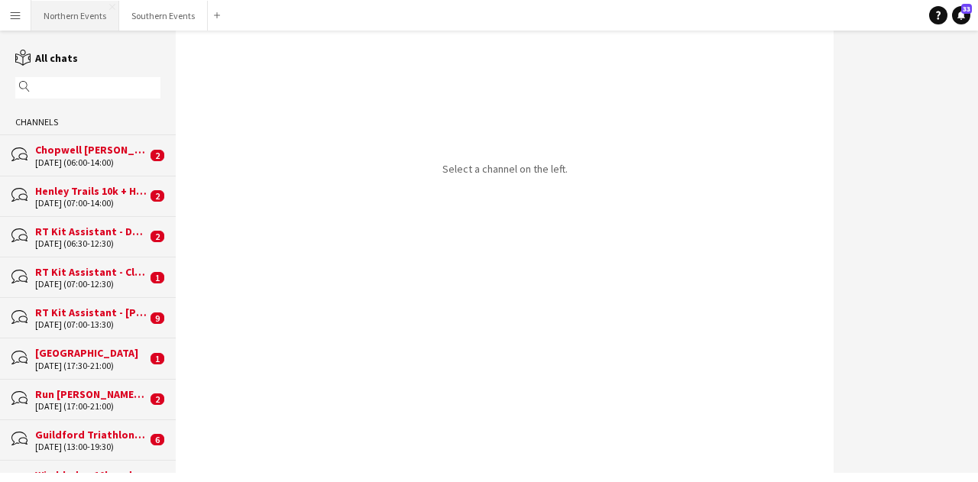
click at [58, 12] on button "Northern Events Close" at bounding box center [75, 16] width 88 height 30
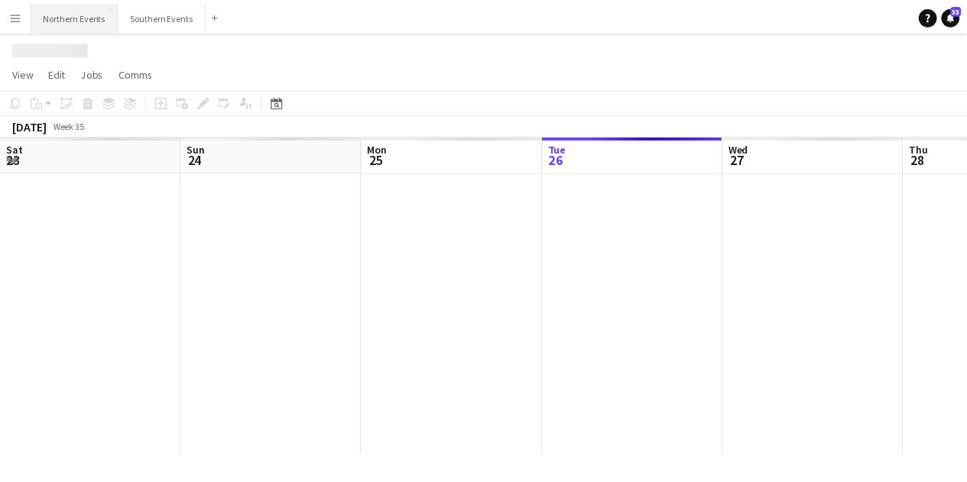
scroll to position [0, 365]
